Goal: Task Accomplishment & Management: Complete application form

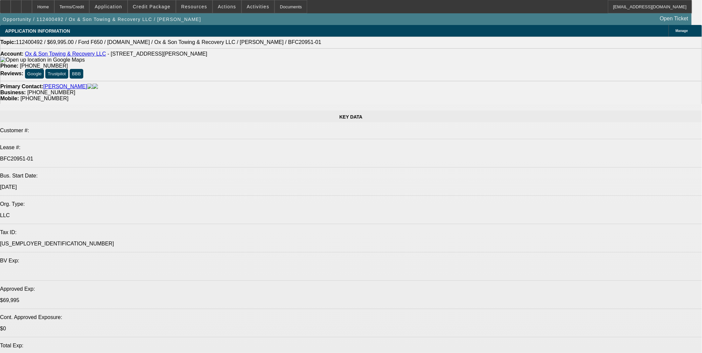
select select "0"
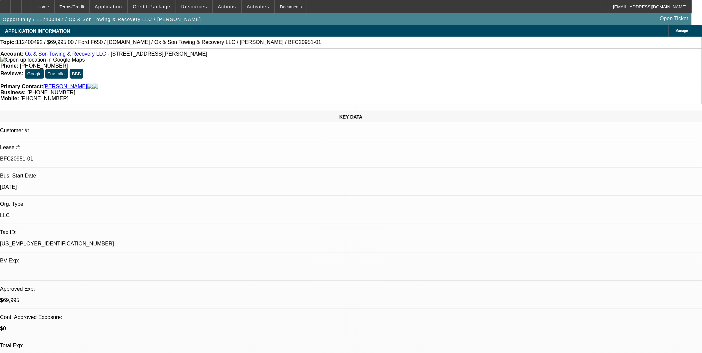
select select "0"
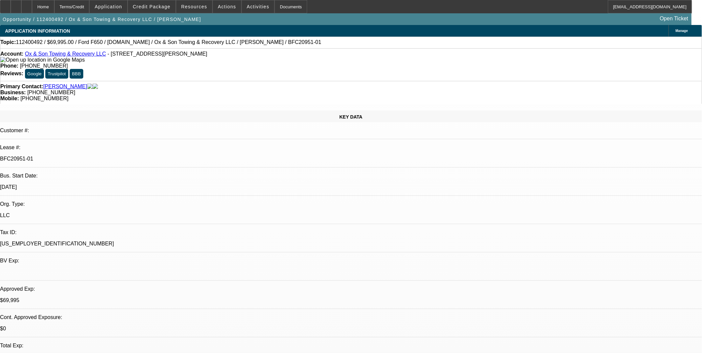
select select "0"
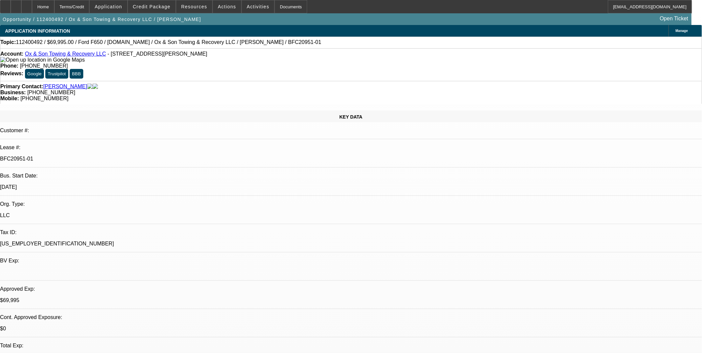
select select "0"
select select "1"
select select "3"
select select "6"
select select "1"
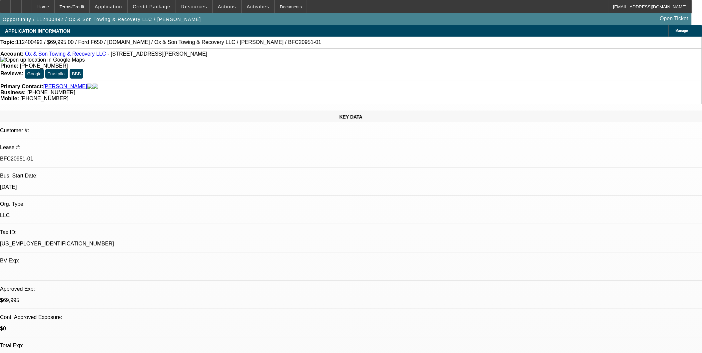
select select "3"
select select "6"
select select "1"
select select "3"
select select "6"
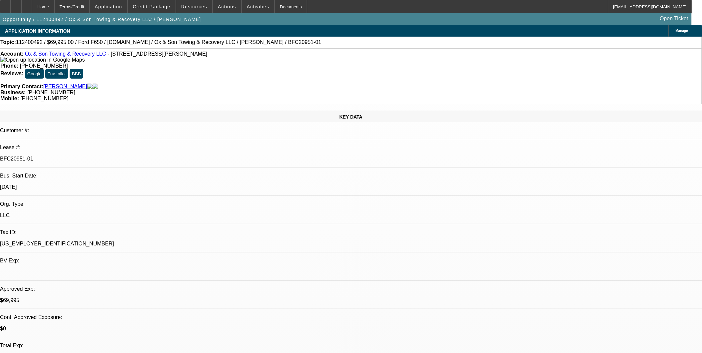
select select "1"
select select "3"
select select "6"
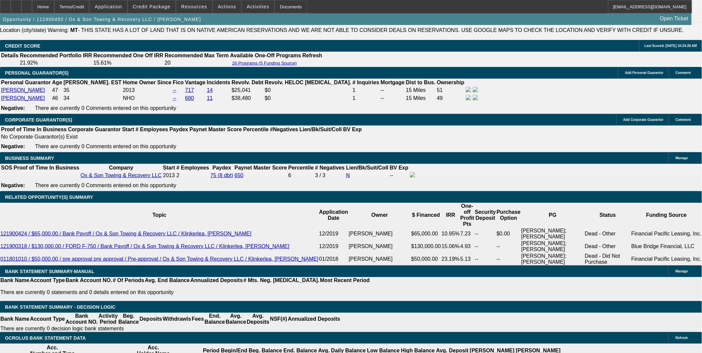
scroll to position [1037, 0]
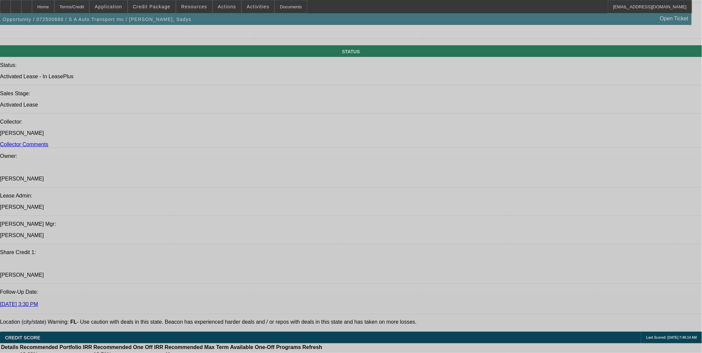
select select "0"
select select "0.1"
select select "0"
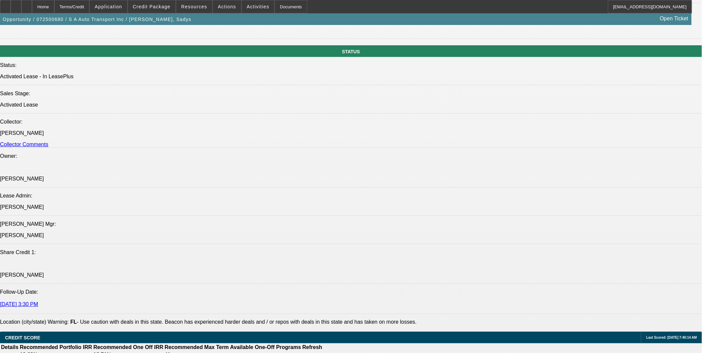
select select "0"
select select "0.1"
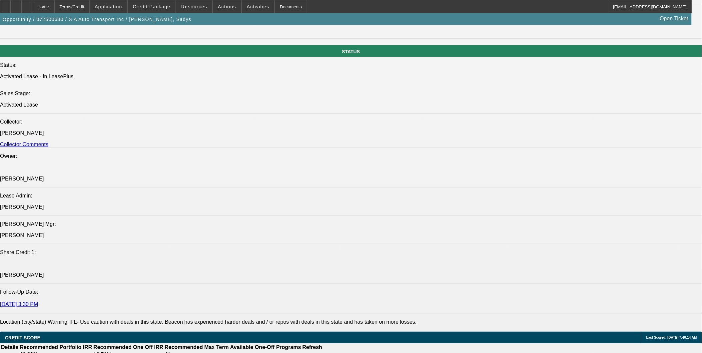
select select "0"
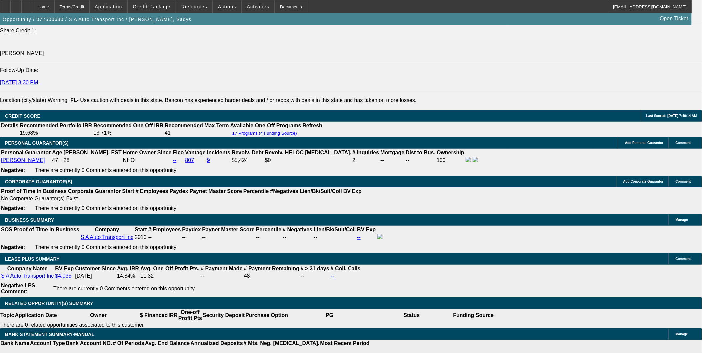
select select "1"
select select "2"
select select "4"
select select "1"
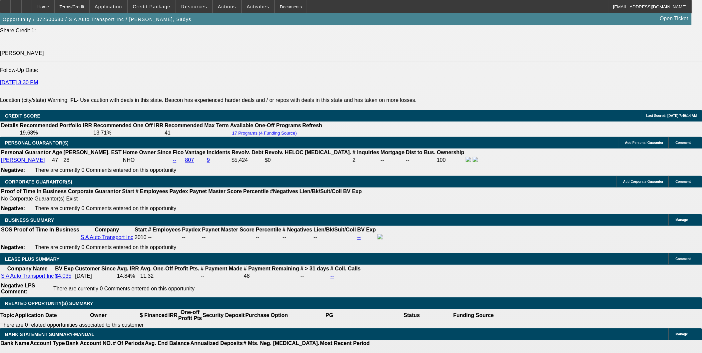
select select "6"
select select "1"
select select "4"
select select "1"
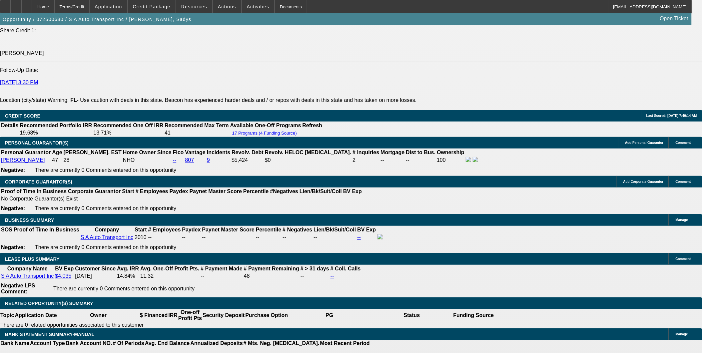
select select "1"
select select "6"
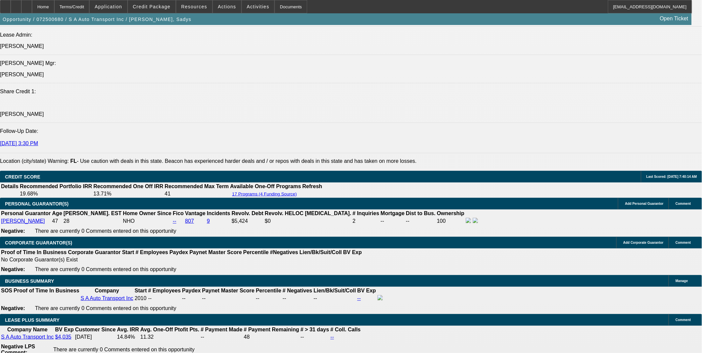
scroll to position [899, 0]
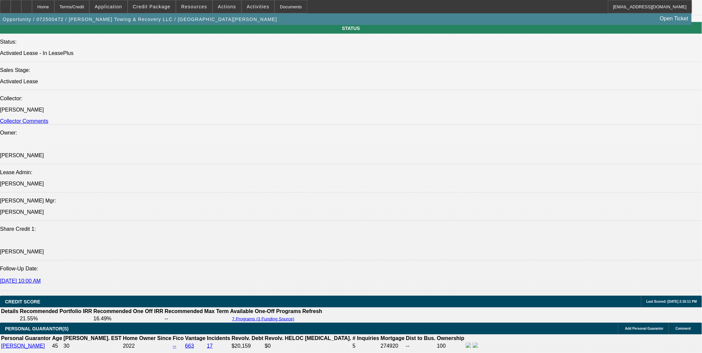
select select "0"
select select "2"
select select "0"
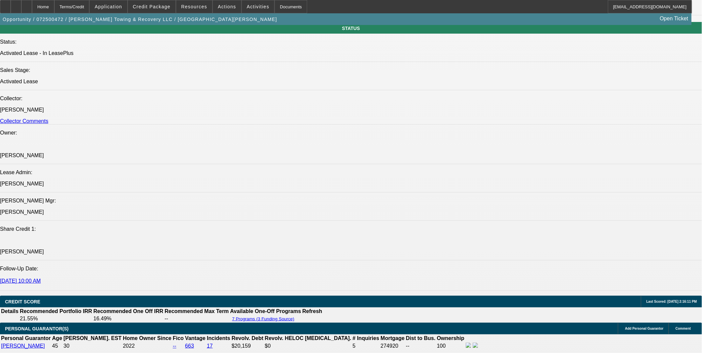
select select "0"
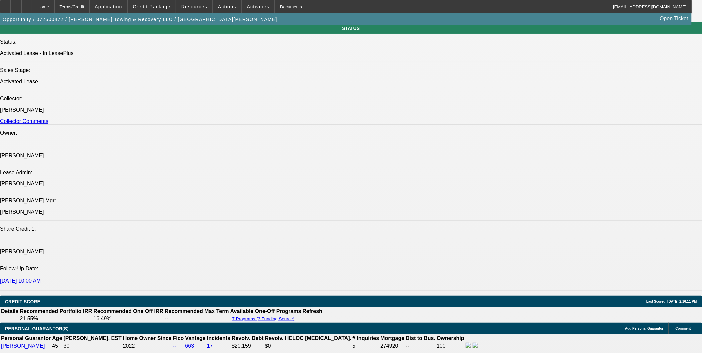
select select "2"
select select "0"
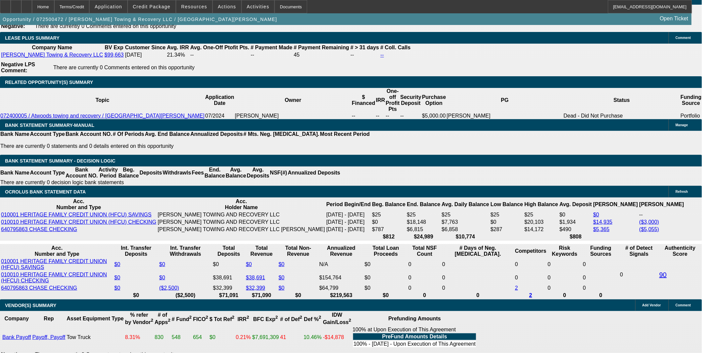
select select "1"
select select "2"
select select "6"
select select "1"
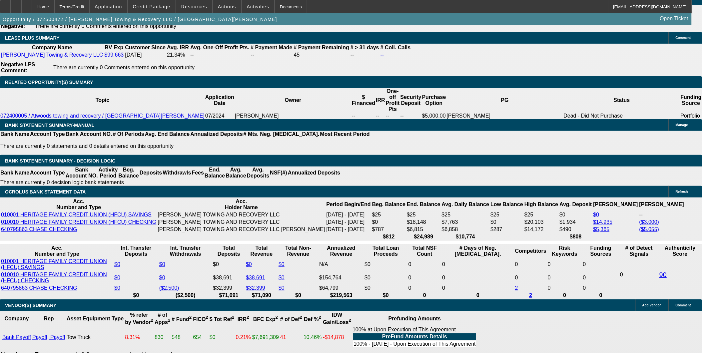
select select "6"
select select "1"
select select "6"
select select "1"
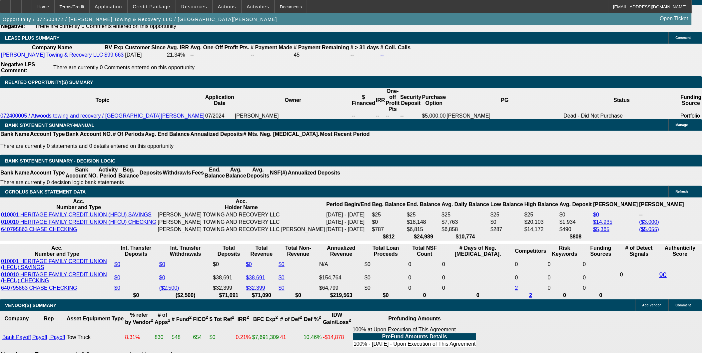
select select "2"
select select "6"
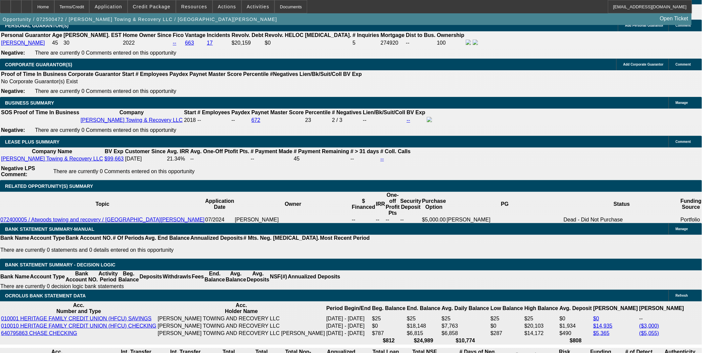
scroll to position [1044, 0]
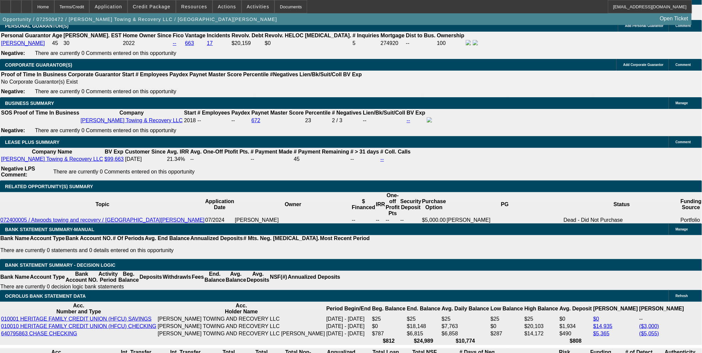
select select "0"
select select "2"
select select "0.1"
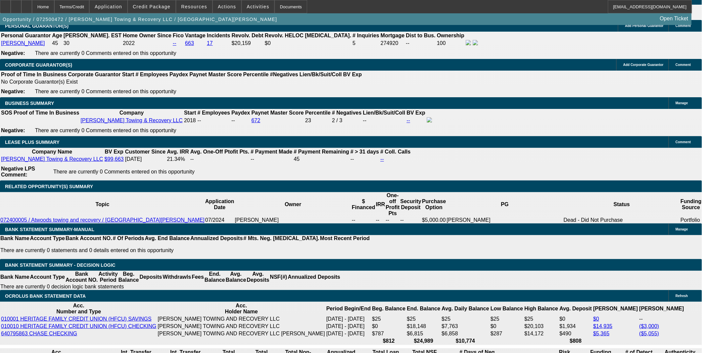
select select "4"
select select "0"
select select "2"
select select "0"
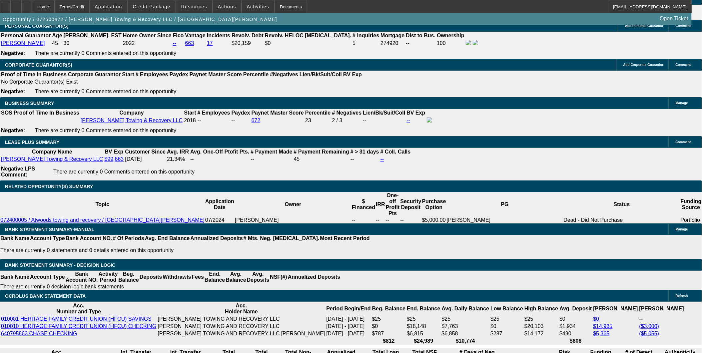
select select "6"
select select "0"
select select "2"
select select "0.1"
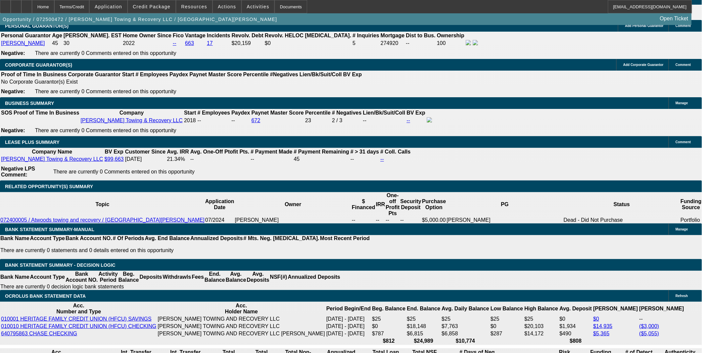
select select "4"
select select "0.1"
select select "2"
select select "0.1"
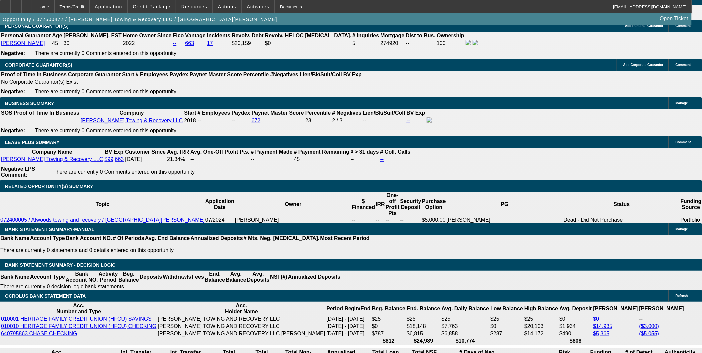
select select "4"
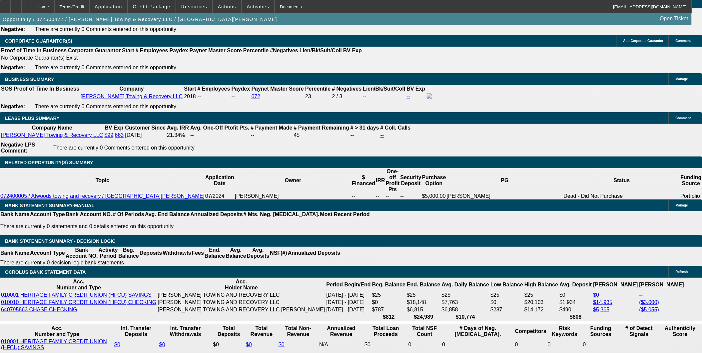
scroll to position [1081, 0]
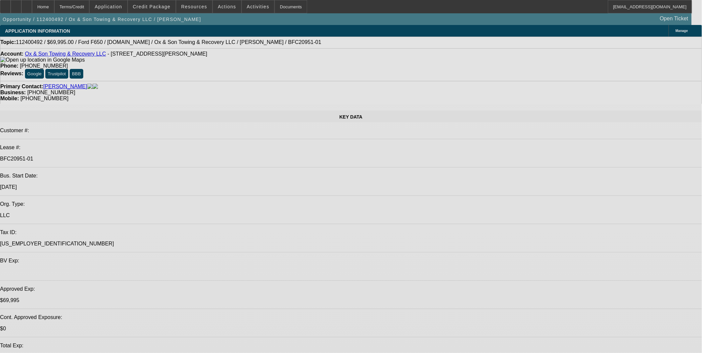
select select "0"
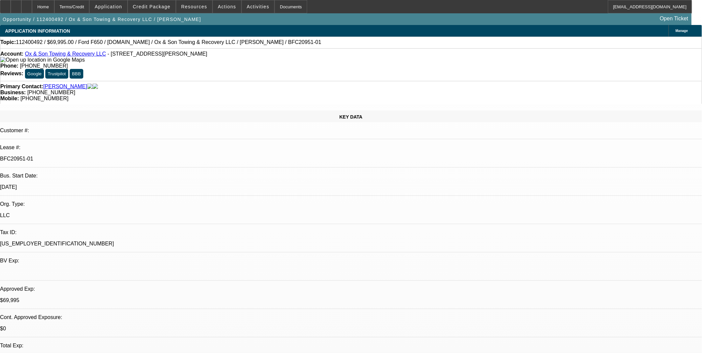
select select "0"
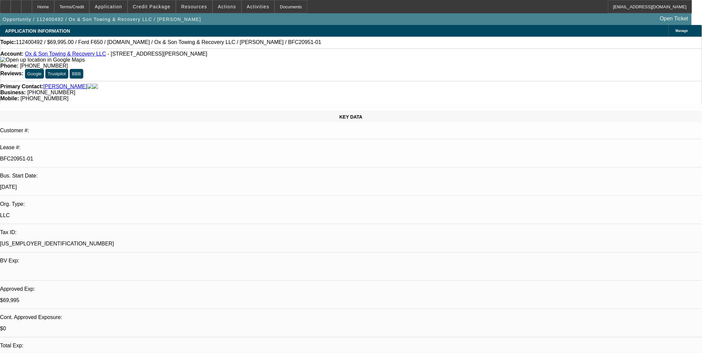
select select "0"
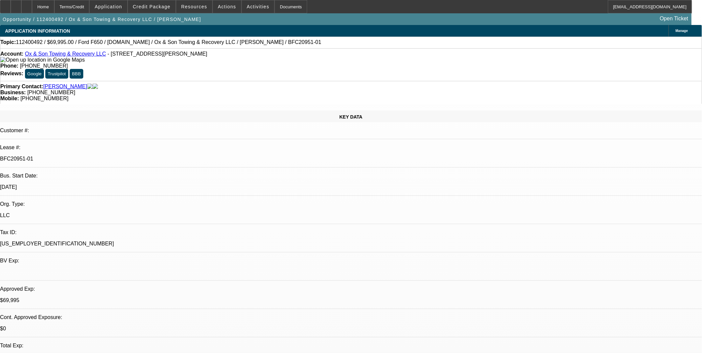
select select "0"
select select "1"
select select "3"
select select "6"
select select "1"
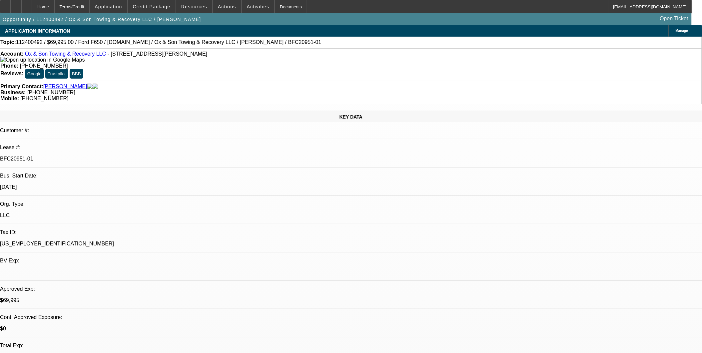
select select "3"
select select "6"
select select "1"
select select "3"
select select "6"
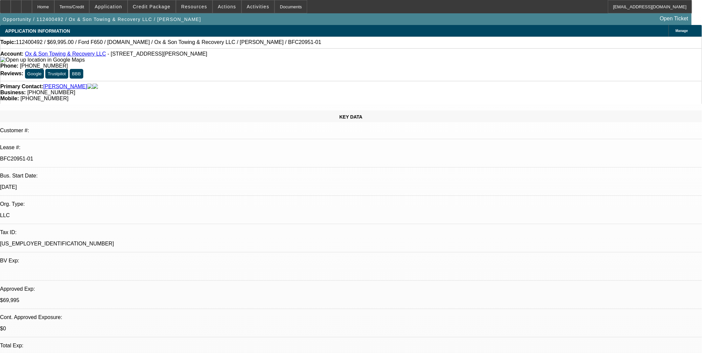
select select "1"
select select "3"
select select "6"
